Goal: Task Accomplishment & Management: Manage account settings

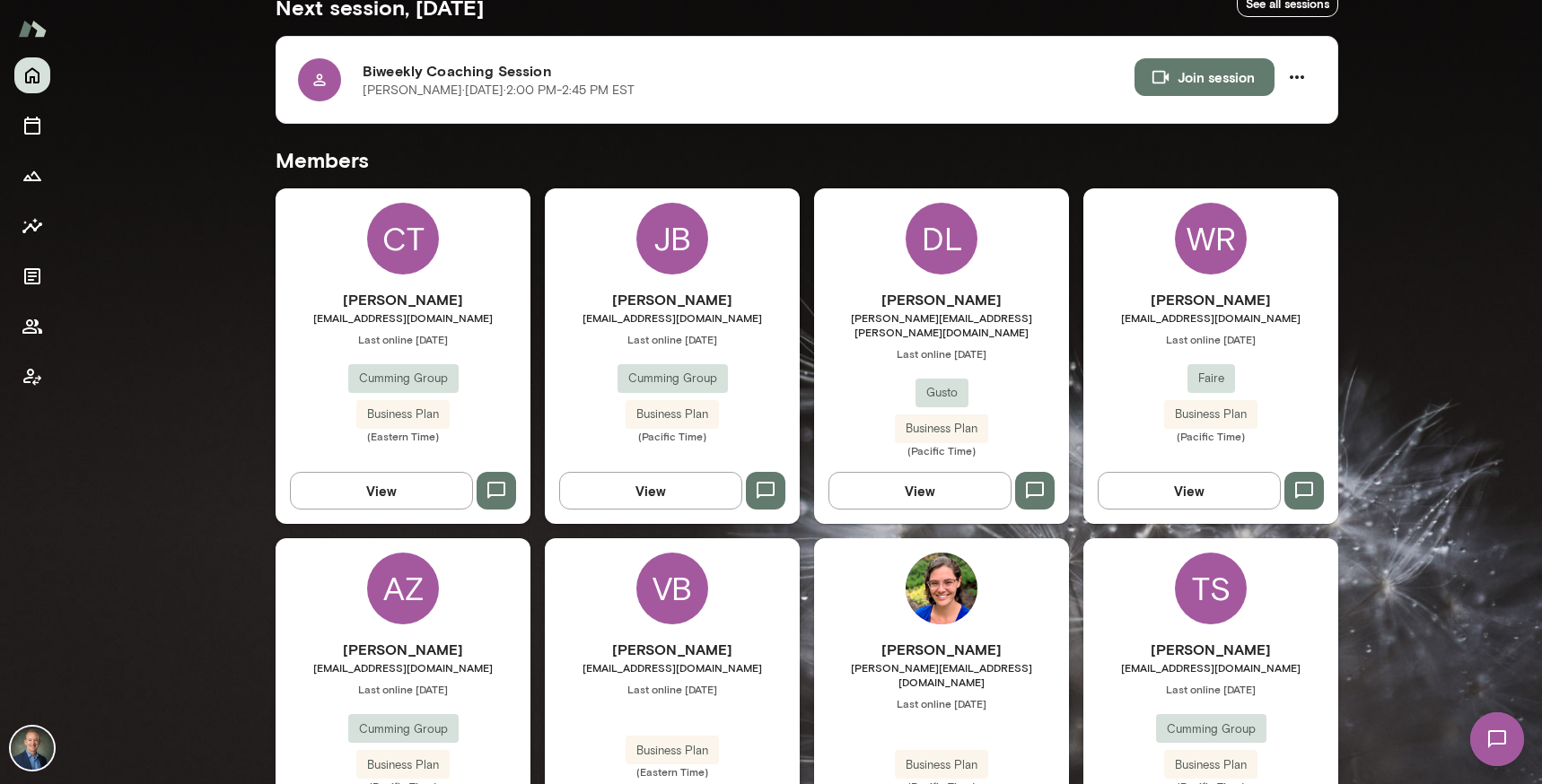
scroll to position [361, 0]
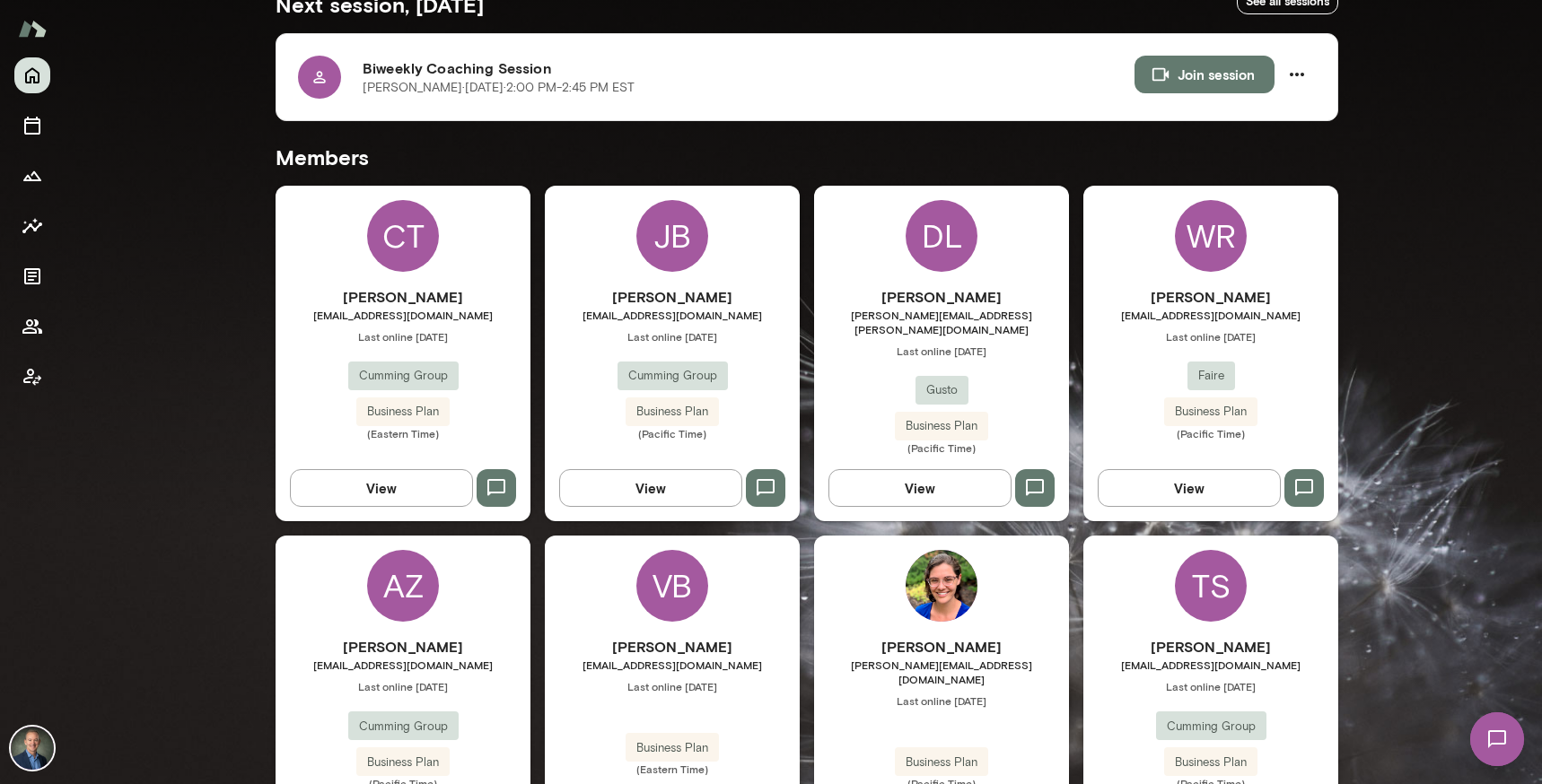
click at [1164, 334] on span "Last online [DATE]" at bounding box center [1210, 336] width 254 height 14
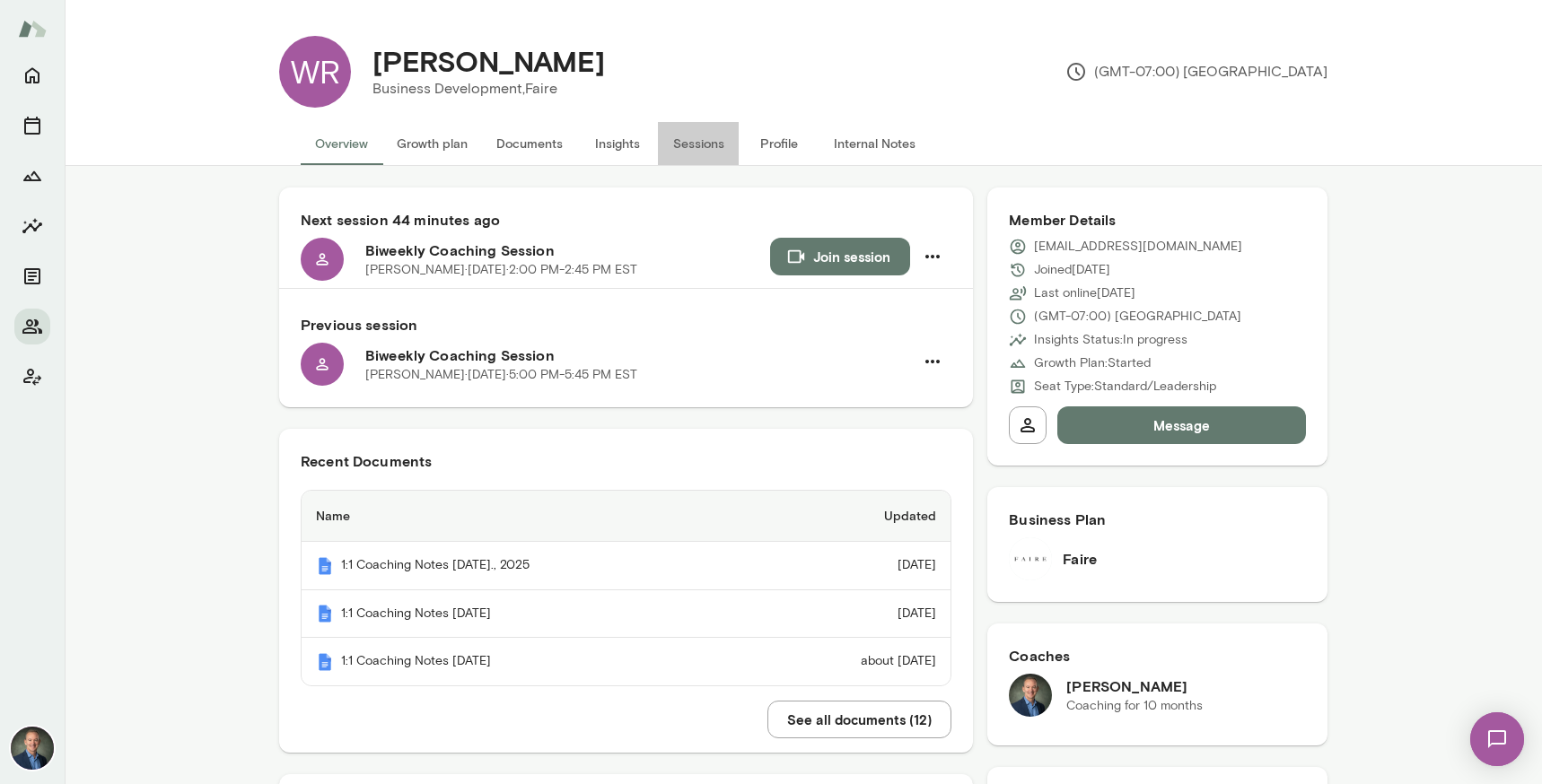
click at [697, 136] on button "Sessions" at bounding box center [698, 143] width 81 height 43
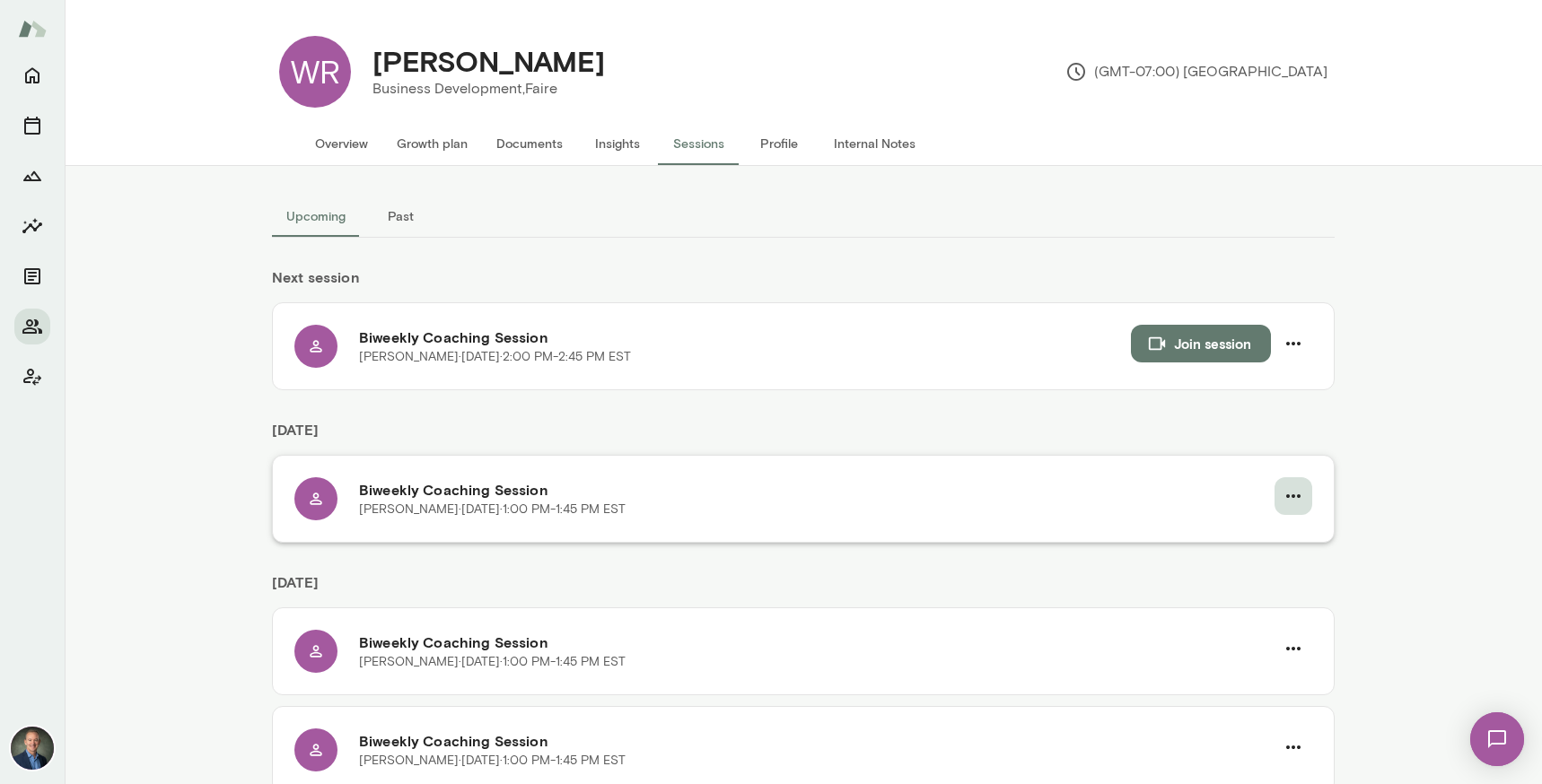
click at [1294, 499] on icon "button" at bounding box center [1293, 495] width 22 height 22
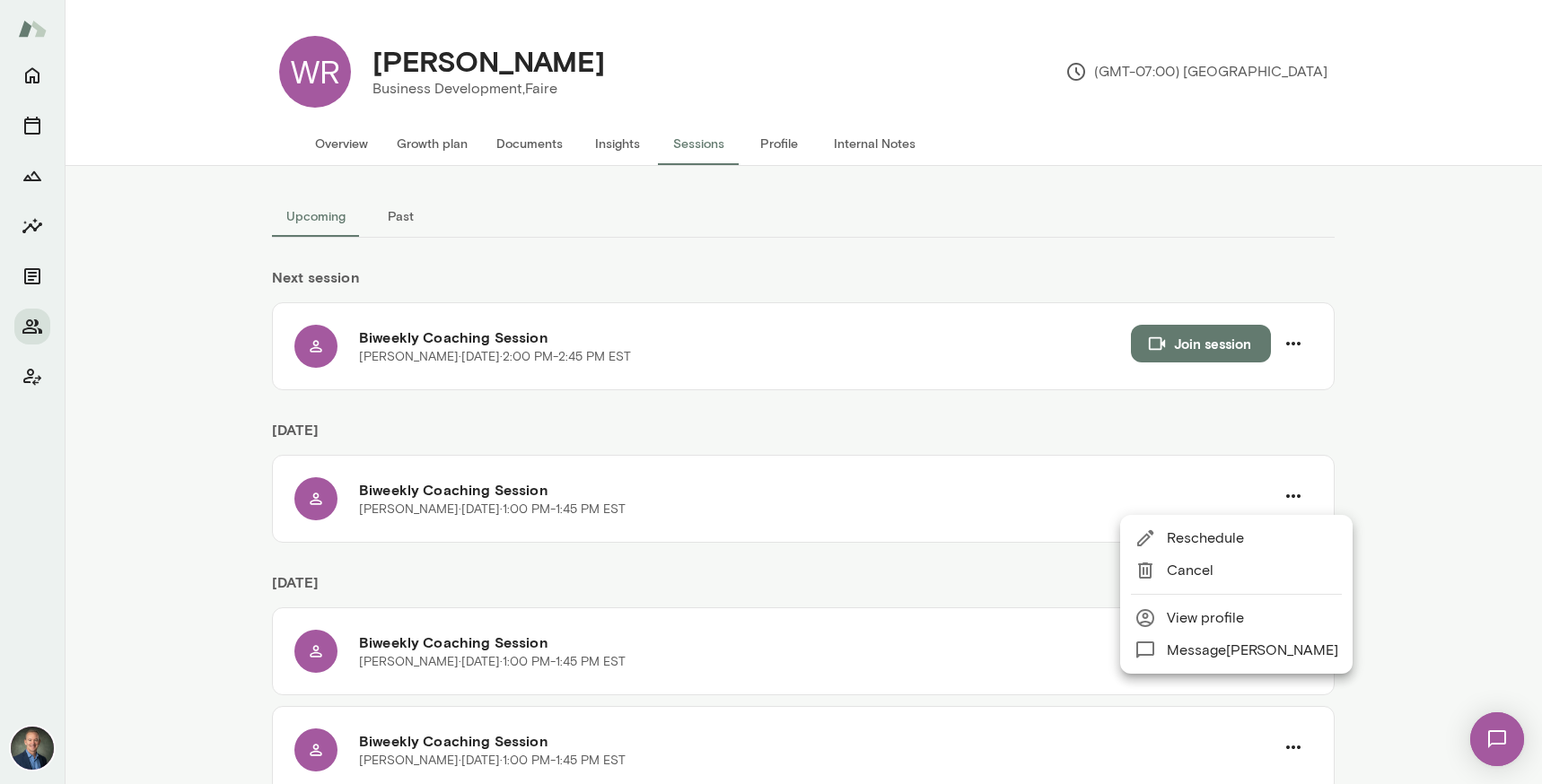
click at [1228, 544] on span "Reschedule" at bounding box center [1252, 538] width 172 height 22
